Goal: Contribute content: Contribute content

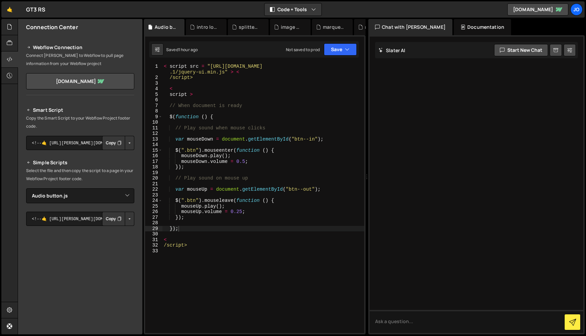
select select "46379"
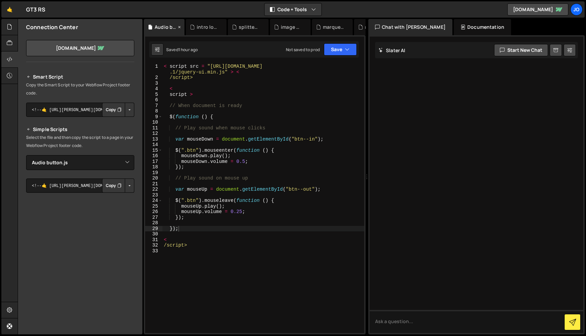
click at [166, 30] on div "Audio button.js" at bounding box center [164, 27] width 41 height 16
click at [8, 30] on icon at bounding box center [9, 26] width 5 height 7
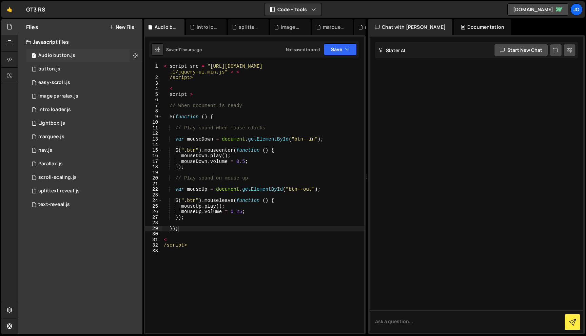
click at [135, 57] on icon at bounding box center [135, 55] width 5 height 6
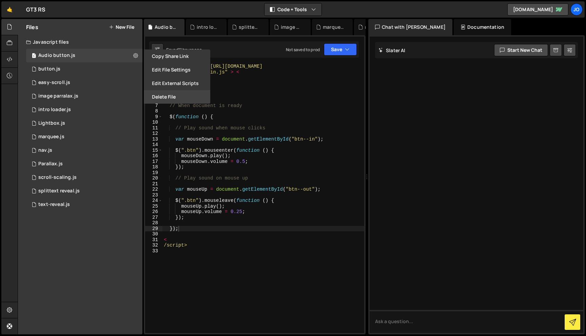
click at [163, 96] on button "Delete File" at bounding box center [177, 97] width 66 height 14
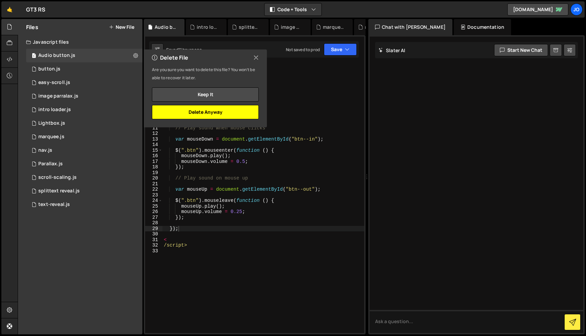
click at [186, 110] on button "Delete Anyway" at bounding box center [205, 112] width 107 height 14
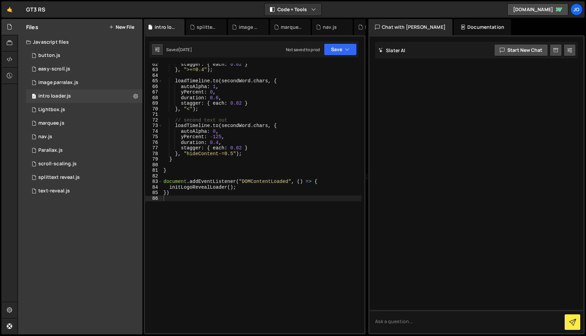
click at [120, 263] on div "Files New File Javascript files 0 button.js 0 1 easy-scroll.js 0 1 image parral…" at bounding box center [80, 177] width 124 height 316
click at [342, 22] on div "New File" at bounding box center [343, 27] width 41 height 16
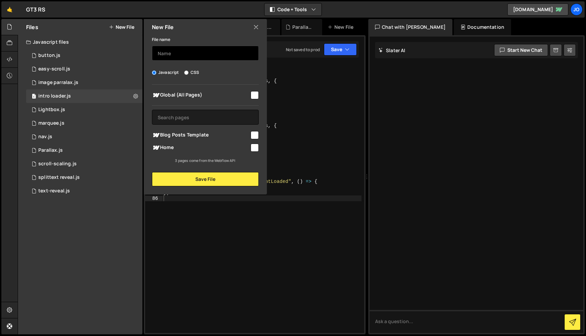
click at [206, 51] on input "text" at bounding box center [205, 53] width 107 height 15
type input "audio button"
click at [255, 95] on input "checkbox" at bounding box center [255, 95] width 8 height 8
checkbox input "true"
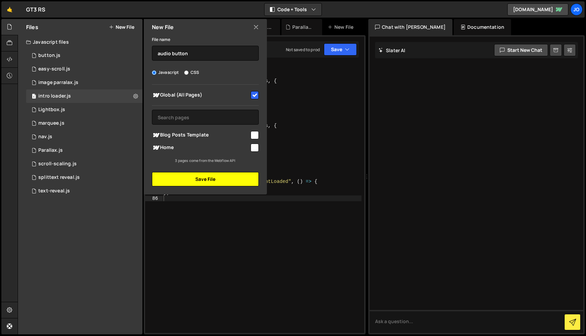
click at [216, 179] on button "Save File" at bounding box center [205, 179] width 107 height 14
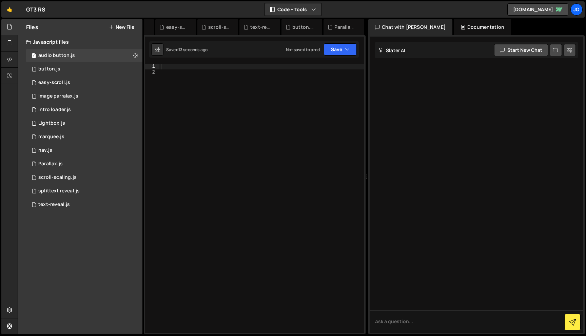
click at [207, 66] on div at bounding box center [261, 204] width 205 height 281
paste textarea "</script>"
type textarea "</script>"
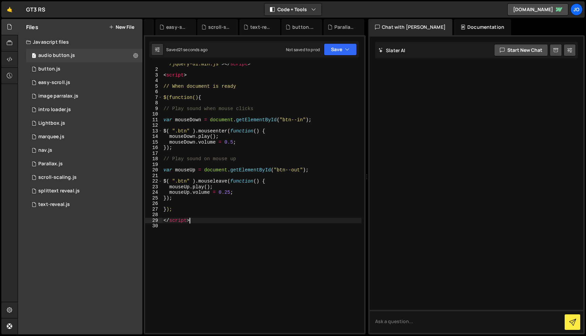
scroll to position [0, 0]
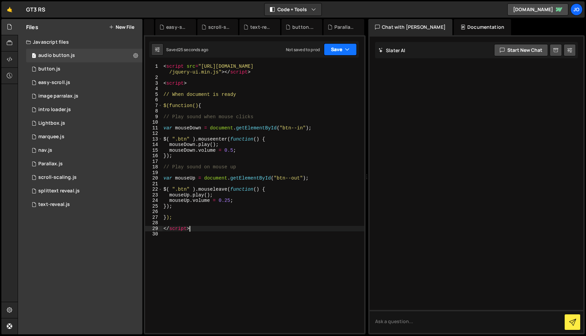
click at [350, 49] on button "Save" at bounding box center [340, 49] width 33 height 12
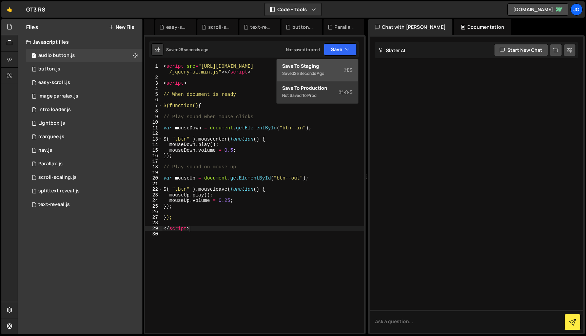
click at [328, 68] on div "Save to Staging S" at bounding box center [317, 66] width 71 height 7
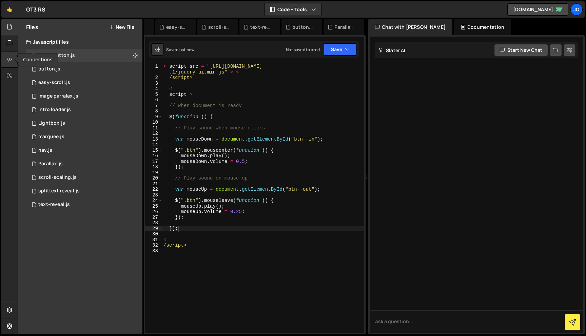
click at [13, 61] on div at bounding box center [9, 60] width 17 height 16
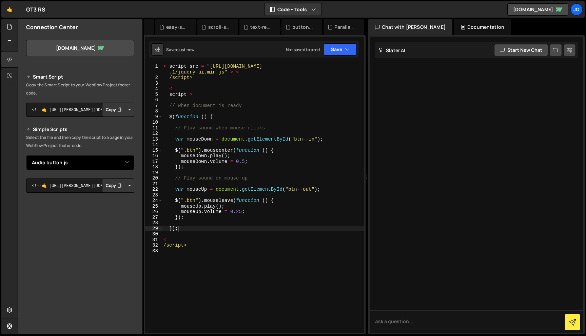
click at [117, 161] on select "Select File button.js easy-scroll.js image parralax.js Lightbox.js marquee.js n…" at bounding box center [80, 162] width 108 height 15
select select "46392"
click at [125, 187] on button "Button group with nested dropdown" at bounding box center [129, 186] width 9 height 14
click at [111, 198] on link "Copy Staging js" at bounding box center [106, 198] width 56 height 9
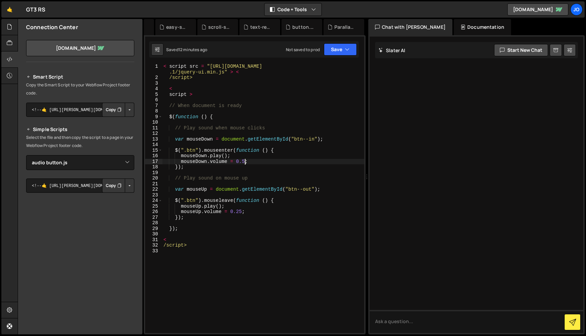
click at [246, 161] on div "< script src = "[URL][DOMAIN_NAME] .1/jquery-ui.min.js" > < /script> < script >…" at bounding box center [263, 207] width 202 height 286
click at [243, 211] on div "< script src = "[URL][DOMAIN_NAME] .1/jquery-ui.min.js" > < /script> < script >…" at bounding box center [263, 207] width 202 height 286
click at [209, 226] on div "< script src = "[URL][DOMAIN_NAME] .1/jquery-ui.min.js" > < /script> < script >…" at bounding box center [263, 207] width 202 height 286
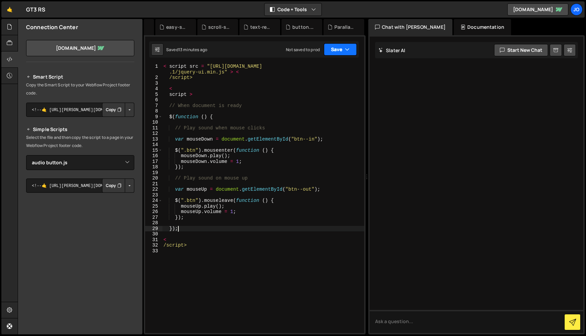
type textarea "});"
click at [348, 50] on icon "button" at bounding box center [347, 49] width 5 height 7
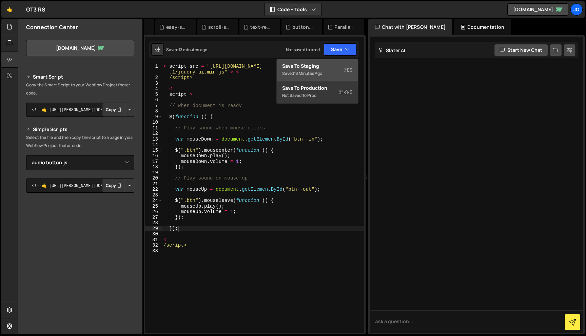
click at [331, 67] on div "Save to Staging S" at bounding box center [317, 66] width 71 height 7
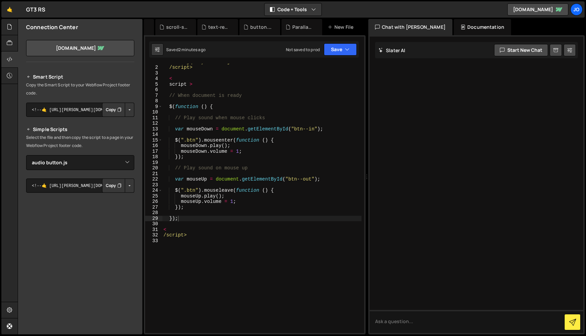
scroll to position [10, 0]
